Goal: Task Accomplishment & Management: Complete application form

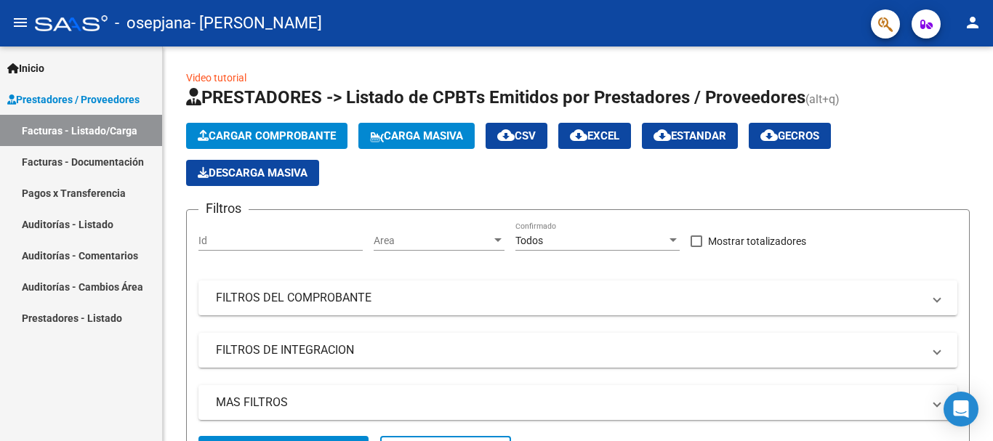
click at [103, 162] on link "Facturas - Documentación" at bounding box center [81, 161] width 162 height 31
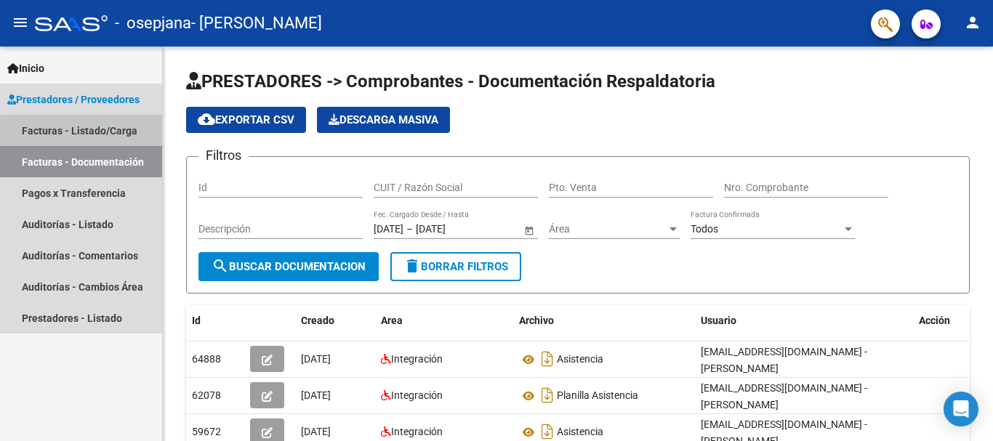
click at [119, 131] on link "Facturas - Listado/Carga" at bounding box center [81, 130] width 162 height 31
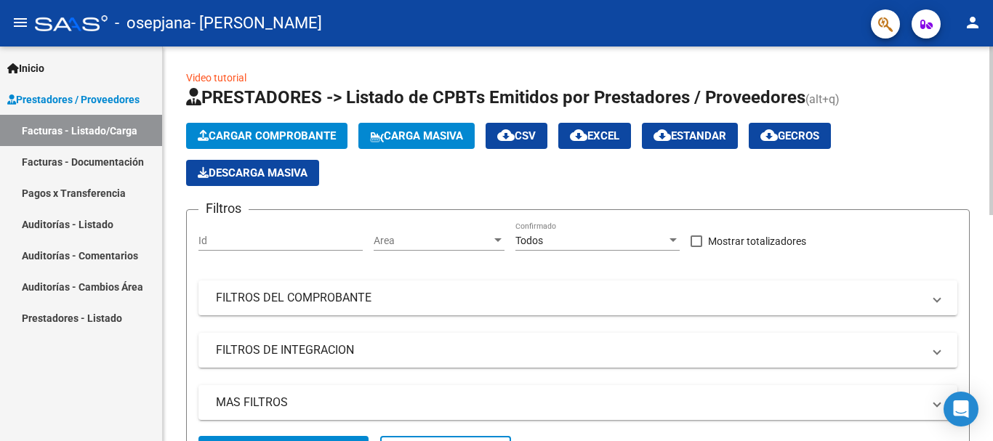
click at [308, 136] on span "Cargar Comprobante" at bounding box center [267, 135] width 138 height 13
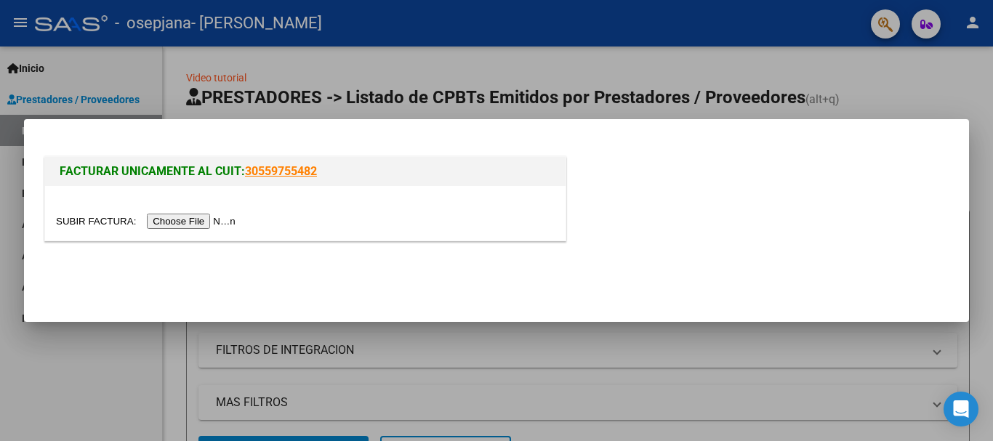
click at [187, 221] on input "file" at bounding box center [148, 221] width 184 height 15
click at [189, 223] on input "file" at bounding box center [148, 221] width 184 height 15
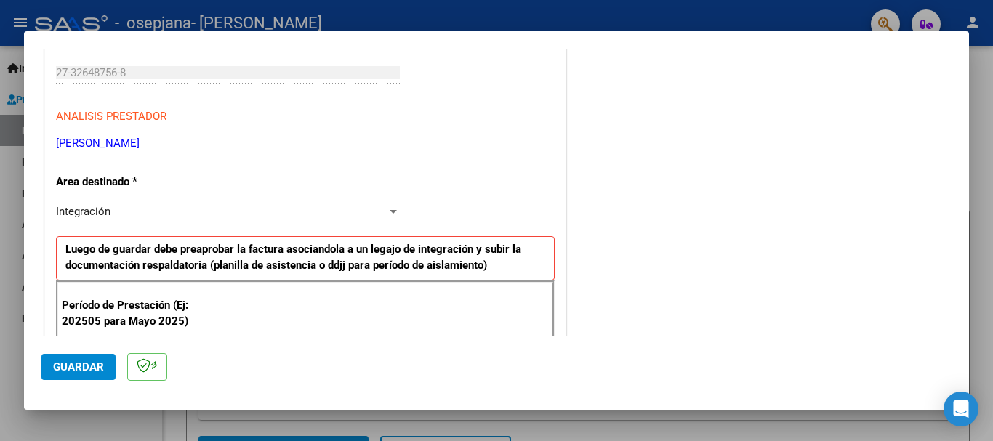
scroll to position [291, 0]
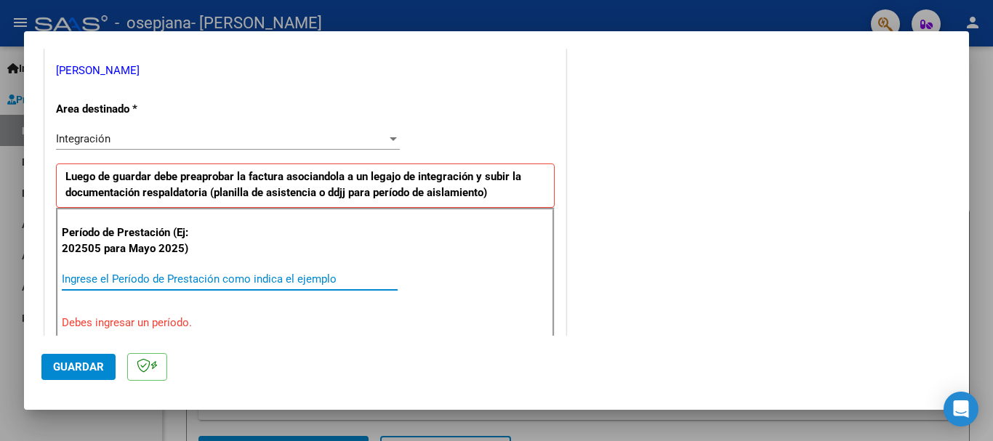
click at [200, 281] on input "Ingrese el Período de Prestación como indica el ejemplo" at bounding box center [230, 279] width 336 height 13
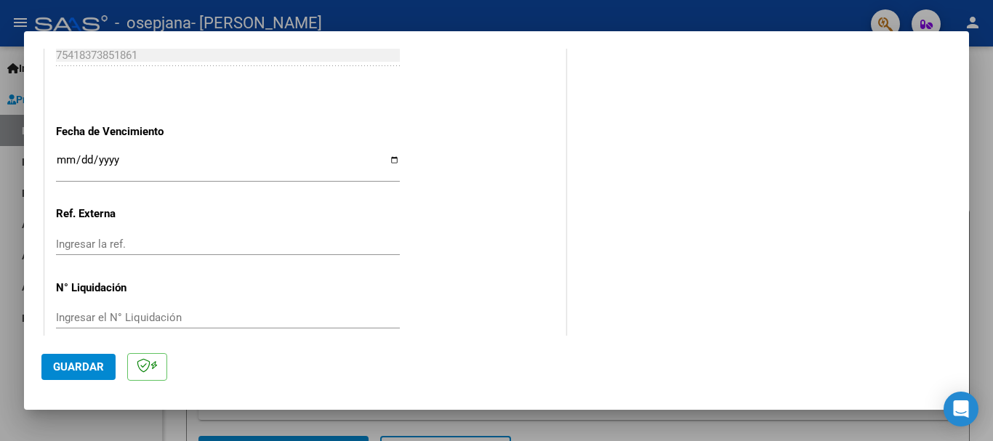
scroll to position [992, 0]
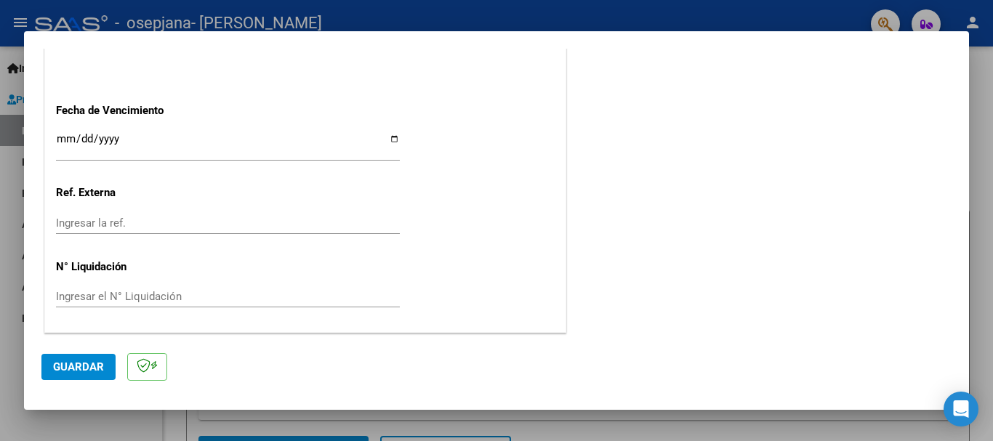
type input "202509"
click at [92, 366] on span "Guardar" at bounding box center [78, 367] width 51 height 13
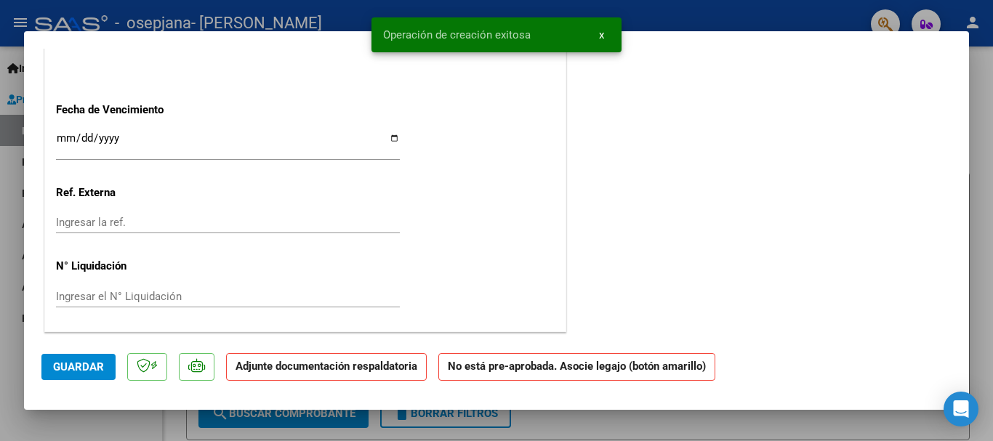
scroll to position [0, 0]
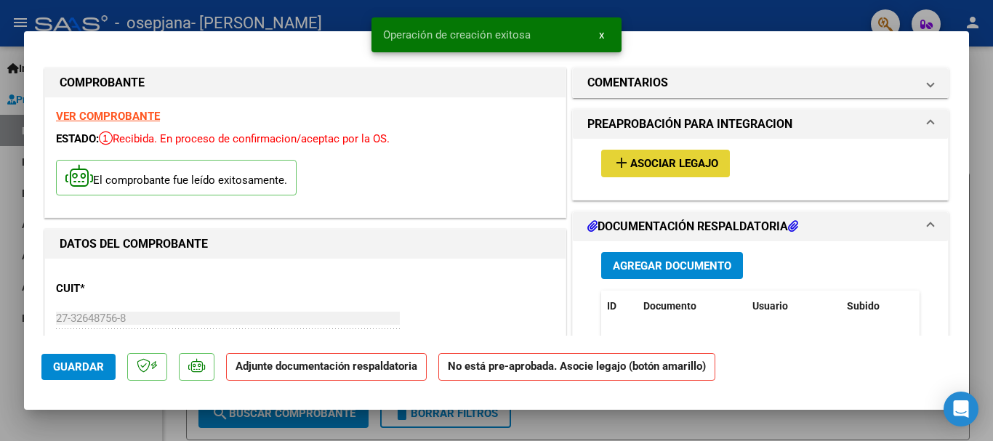
click at [685, 156] on span "add Asociar Legajo" at bounding box center [665, 162] width 105 height 13
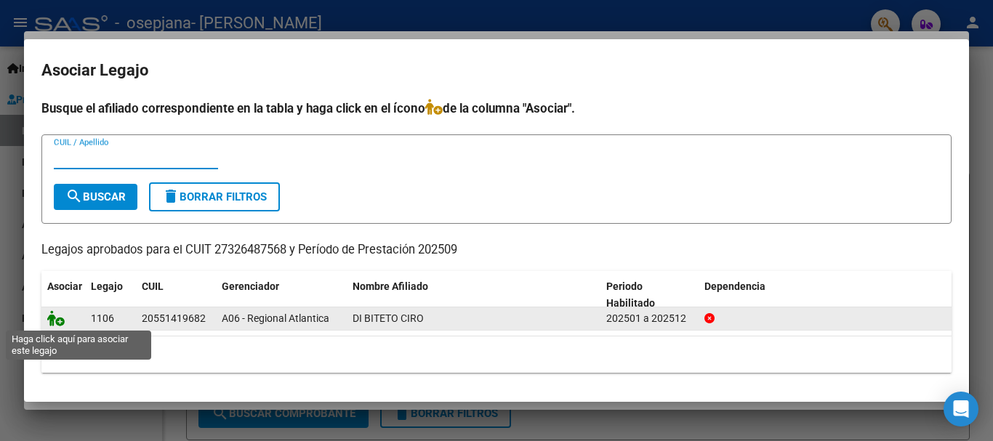
click at [54, 324] on icon at bounding box center [55, 318] width 17 height 16
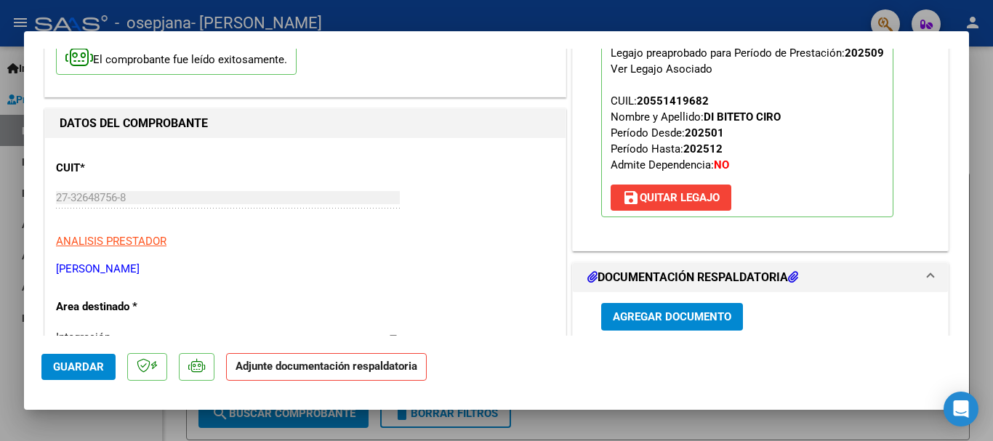
scroll to position [291, 0]
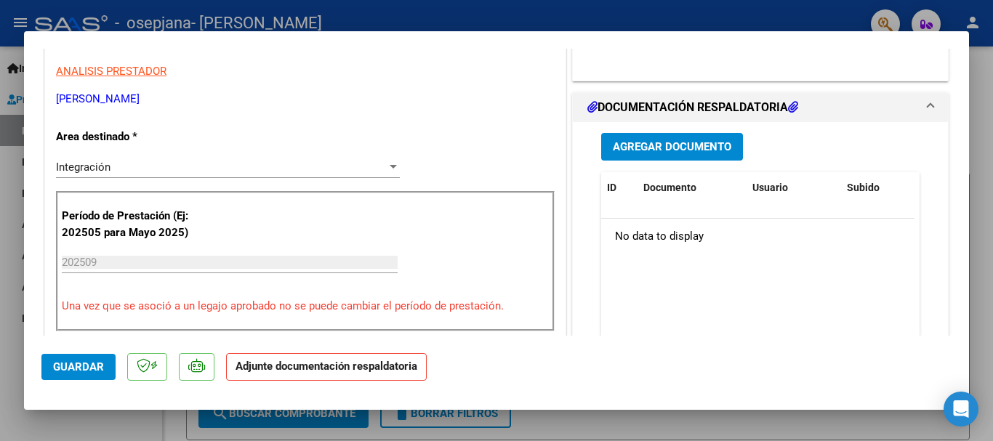
click at [677, 153] on span "Agregar Documento" at bounding box center [672, 147] width 119 height 13
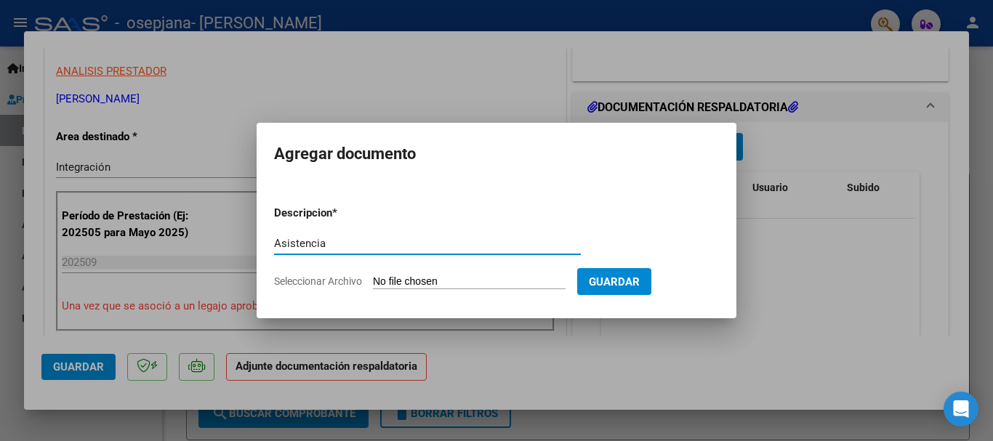
type input "Asistencia"
click at [346, 284] on span "Seleccionar Archivo" at bounding box center [318, 282] width 88 height 12
click at [373, 284] on input "Seleccionar Archivo" at bounding box center [469, 283] width 193 height 14
type input "C:\fakepath\asistencia Di Biteto sep.jpeg"
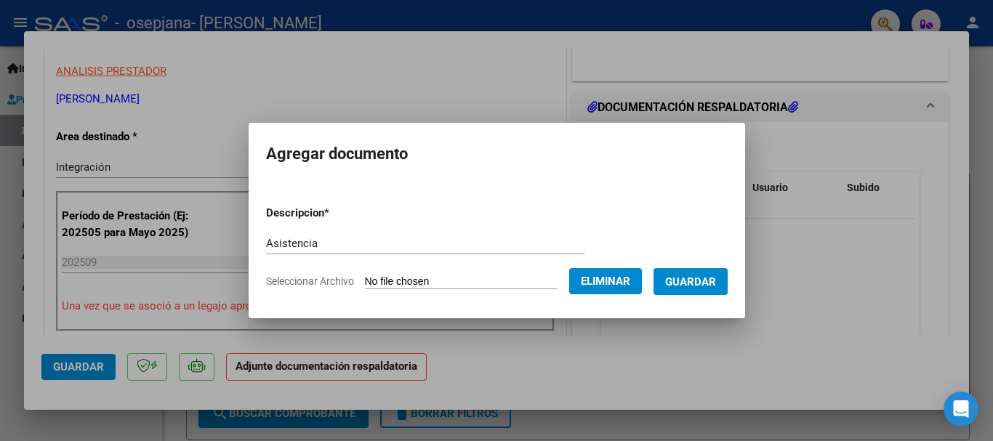
click at [690, 293] on button "Guardar" at bounding box center [691, 281] width 74 height 27
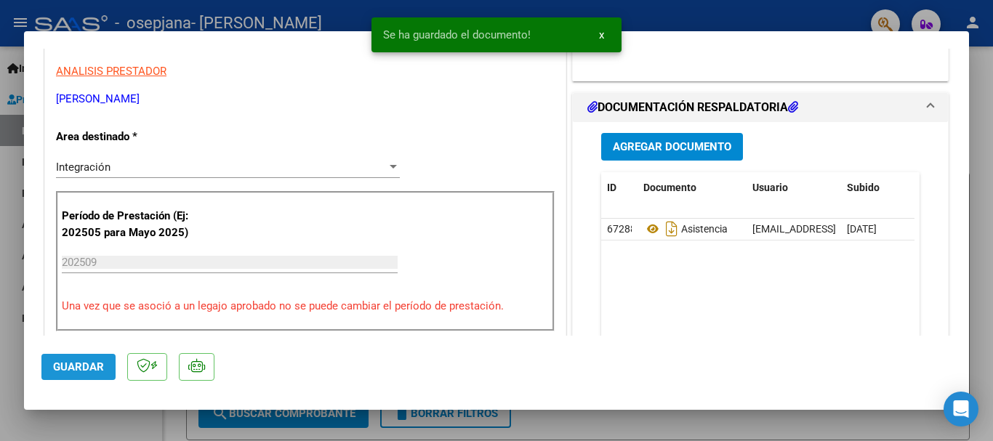
click at [66, 364] on span "Guardar" at bounding box center [78, 367] width 51 height 13
click at [987, 65] on div at bounding box center [496, 220] width 993 height 441
type input "$ 0,00"
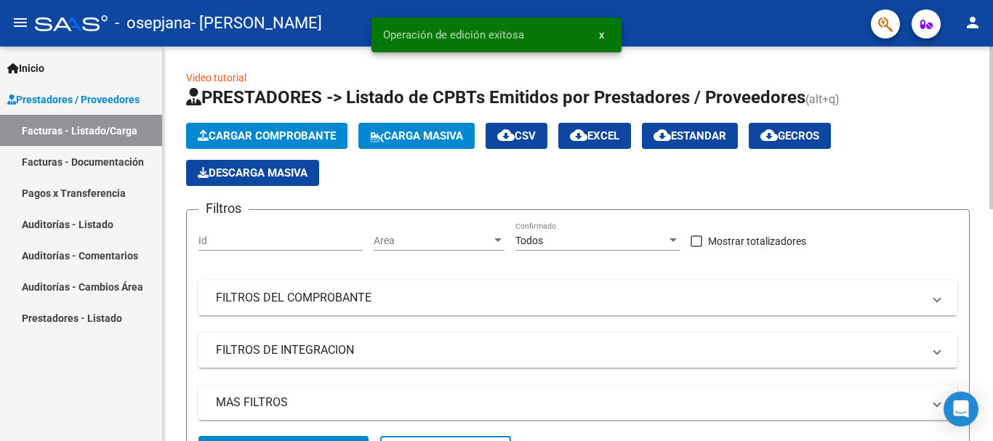
scroll to position [218, 0]
